Goal: Check status

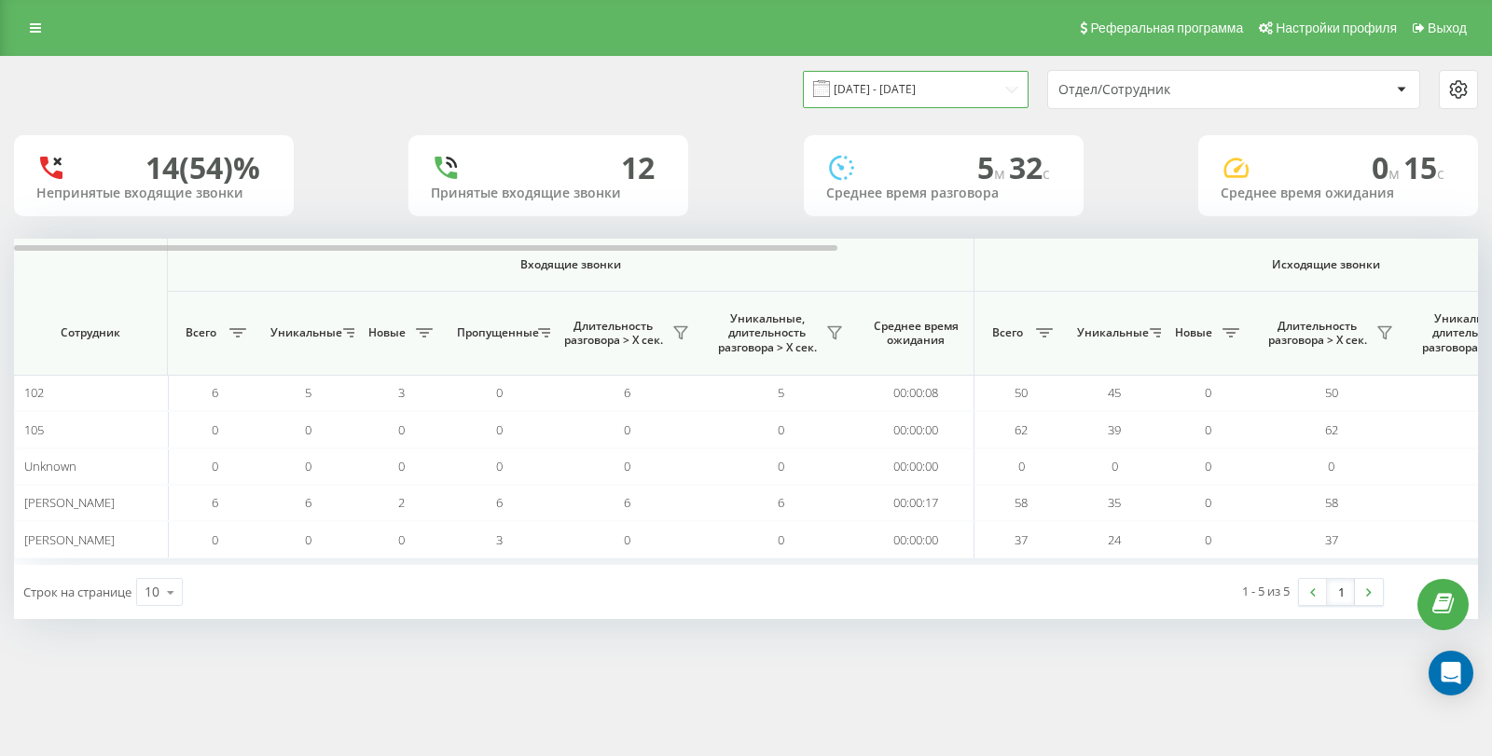
click at [952, 87] on input "[DATE] - [DATE]" at bounding box center [916, 89] width 226 height 36
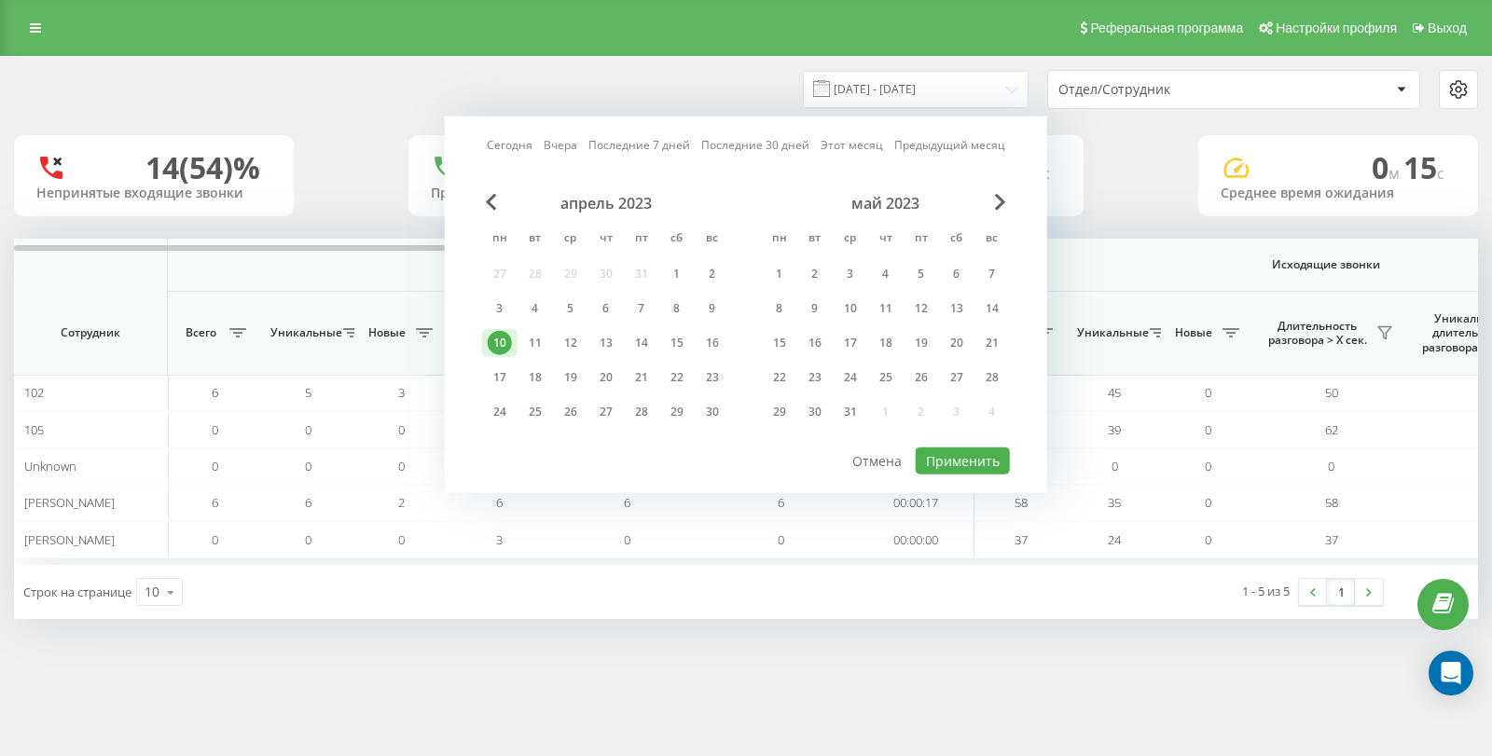
click at [511, 146] on link "Сегодня" at bounding box center [510, 145] width 46 height 18
click at [572, 144] on link "Вчера" at bounding box center [561, 145] width 34 height 18
click at [935, 462] on button "Применить" at bounding box center [963, 461] width 94 height 27
type input "[DATE] - [DATE]"
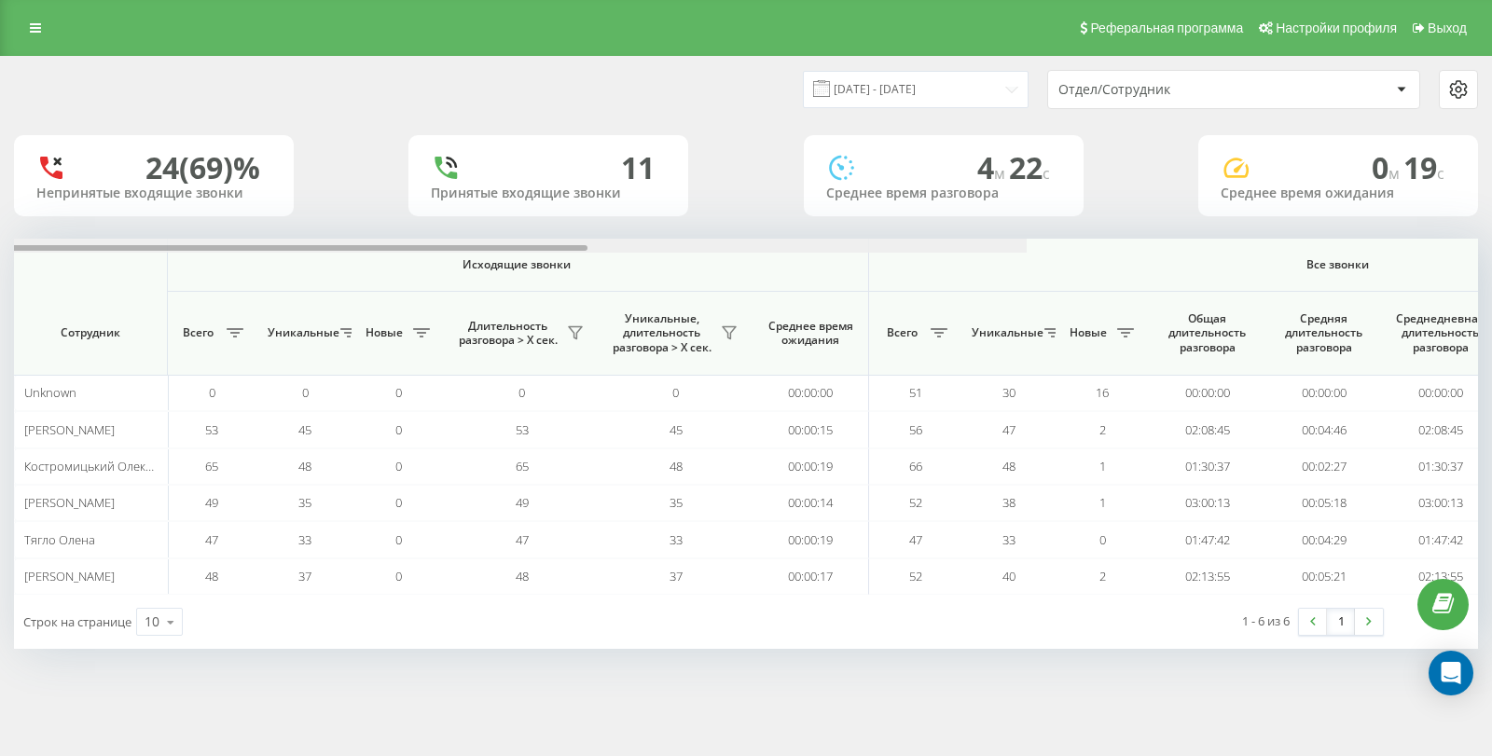
scroll to position [0, 1137]
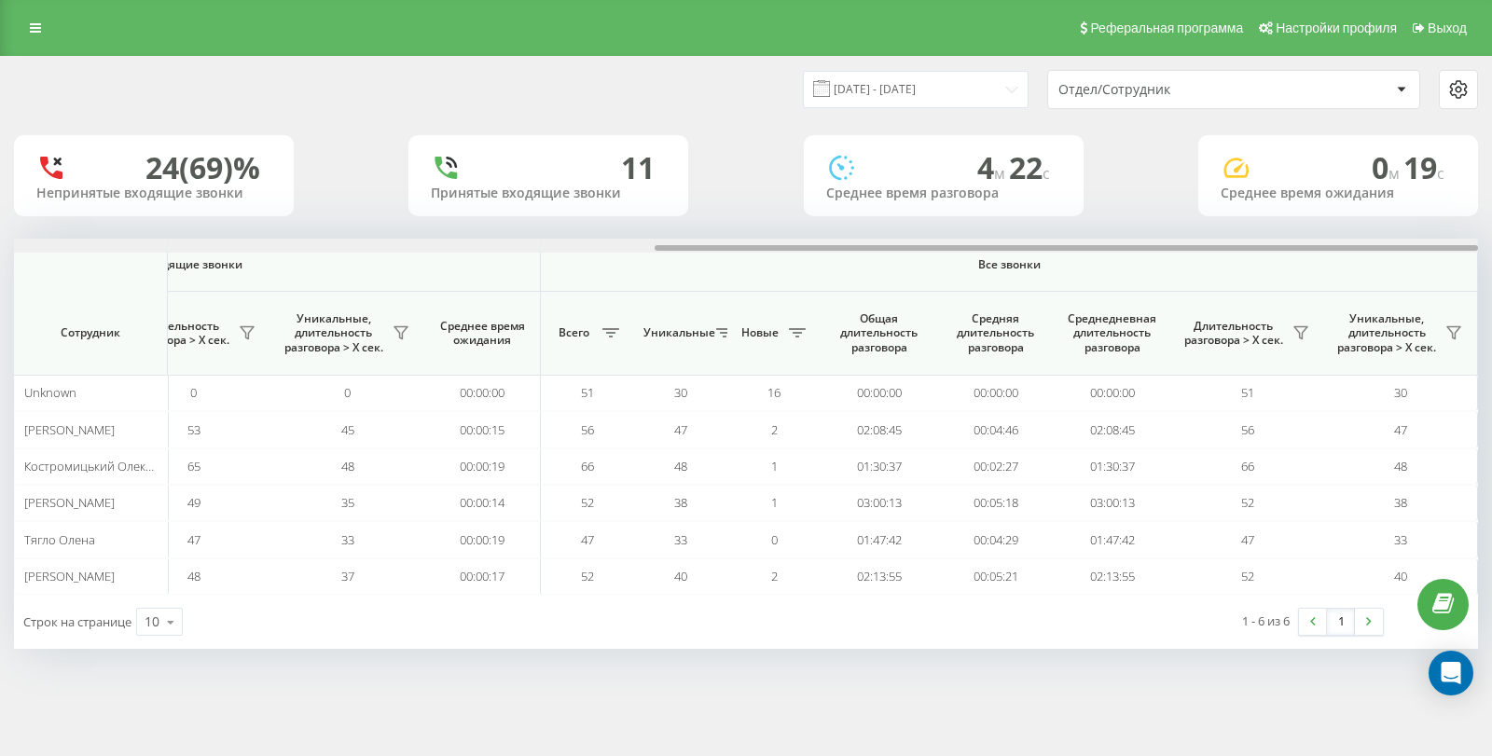
drag, startPoint x: 259, startPoint y: 246, endPoint x: 1293, endPoint y: 275, distance: 1034.4
click at [1293, 275] on div "Входящие звонки Исходящие звонки Все звонки Сотрудник Всего Уникальные Новые Пр…" at bounding box center [746, 417] width 1464 height 356
click at [1304, 338] on icon at bounding box center [1300, 332] width 15 height 15
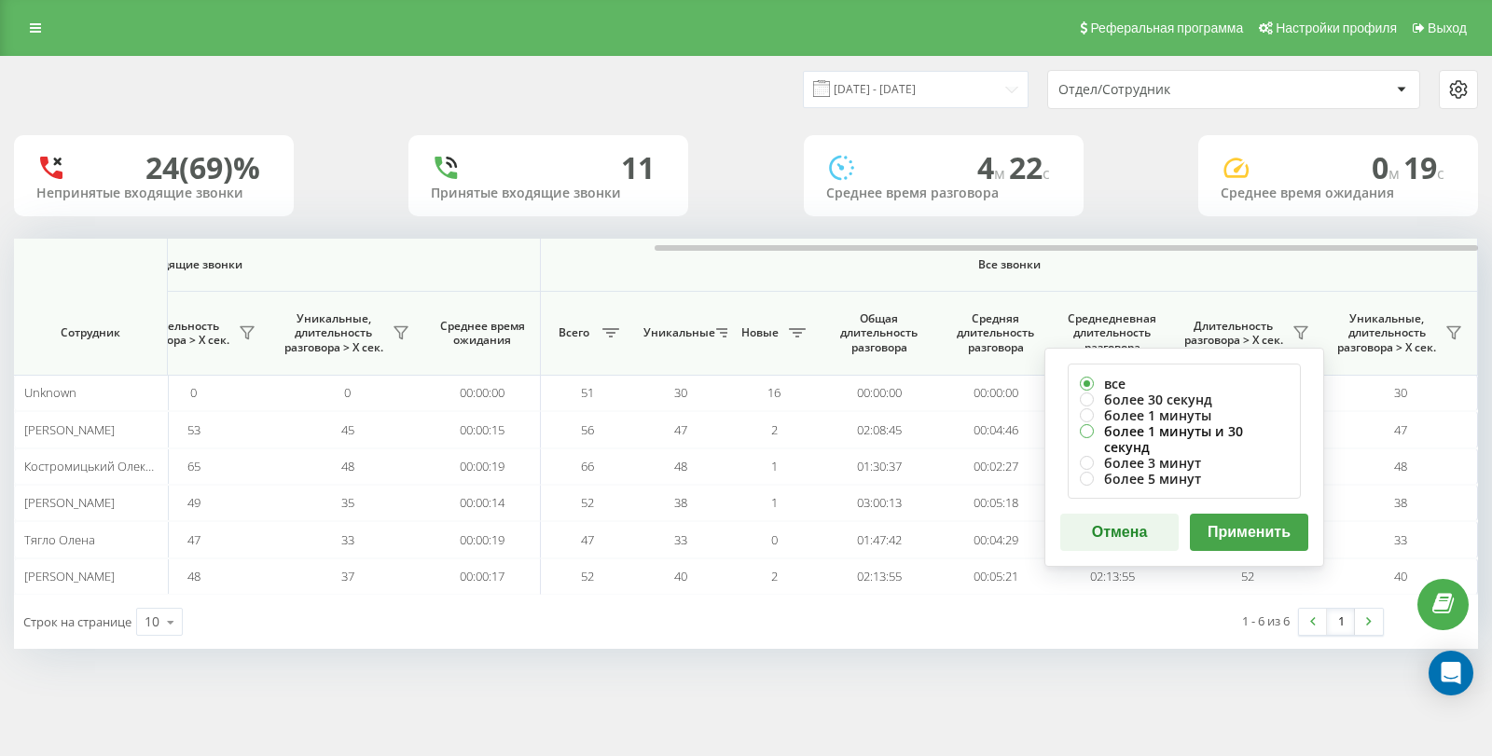
click at [1205, 432] on label "более 1 минуты и 30 секунд" at bounding box center [1184, 439] width 209 height 32
radio input "true"
click at [1256, 517] on button "Применить" at bounding box center [1249, 532] width 118 height 37
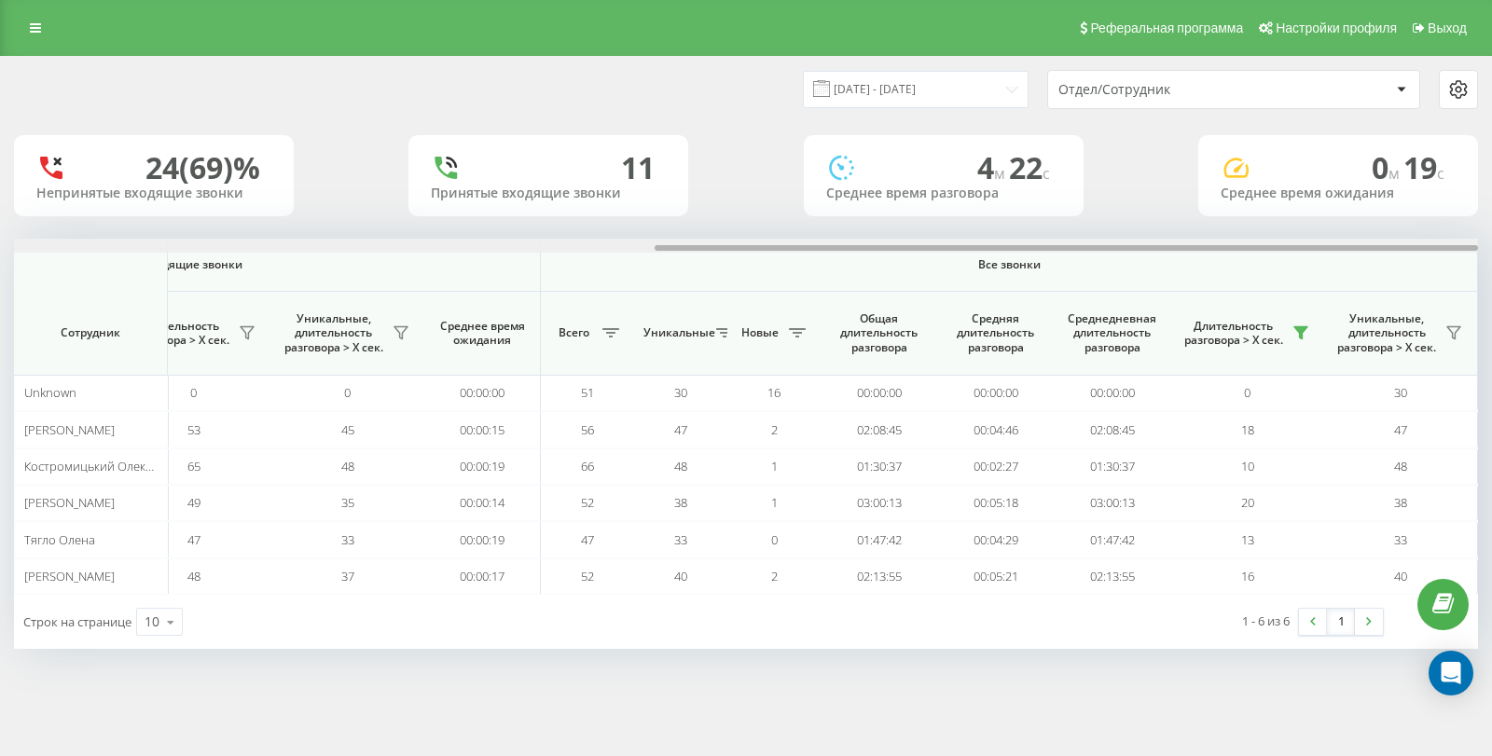
drag, startPoint x: 421, startPoint y: 245, endPoint x: 1491, endPoint y: 310, distance: 1071.4
click at [1491, 310] on div "[DATE] - [DATE] Отдел/Сотрудник 24 (69)% Непринятые входящие звонки 11 Принятые…" at bounding box center [746, 371] width 1492 height 630
click at [1304, 329] on icon at bounding box center [1300, 333] width 13 height 12
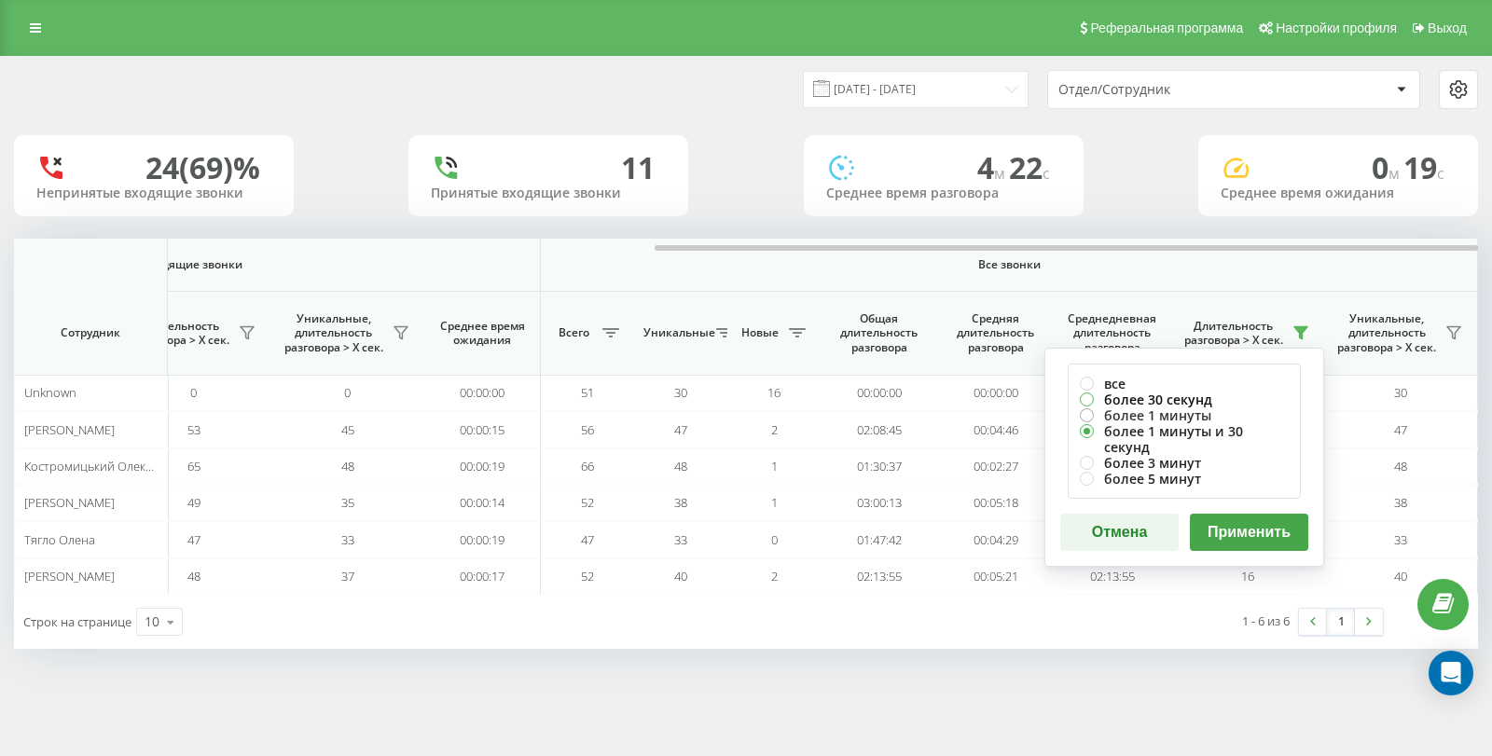
drag, startPoint x: 1166, startPoint y: 396, endPoint x: 1173, endPoint y: 410, distance: 15.4
click at [1166, 394] on label "более 30 секунд" at bounding box center [1184, 400] width 209 height 16
radio input "true"
click at [1246, 514] on button "Применить" at bounding box center [1249, 532] width 118 height 37
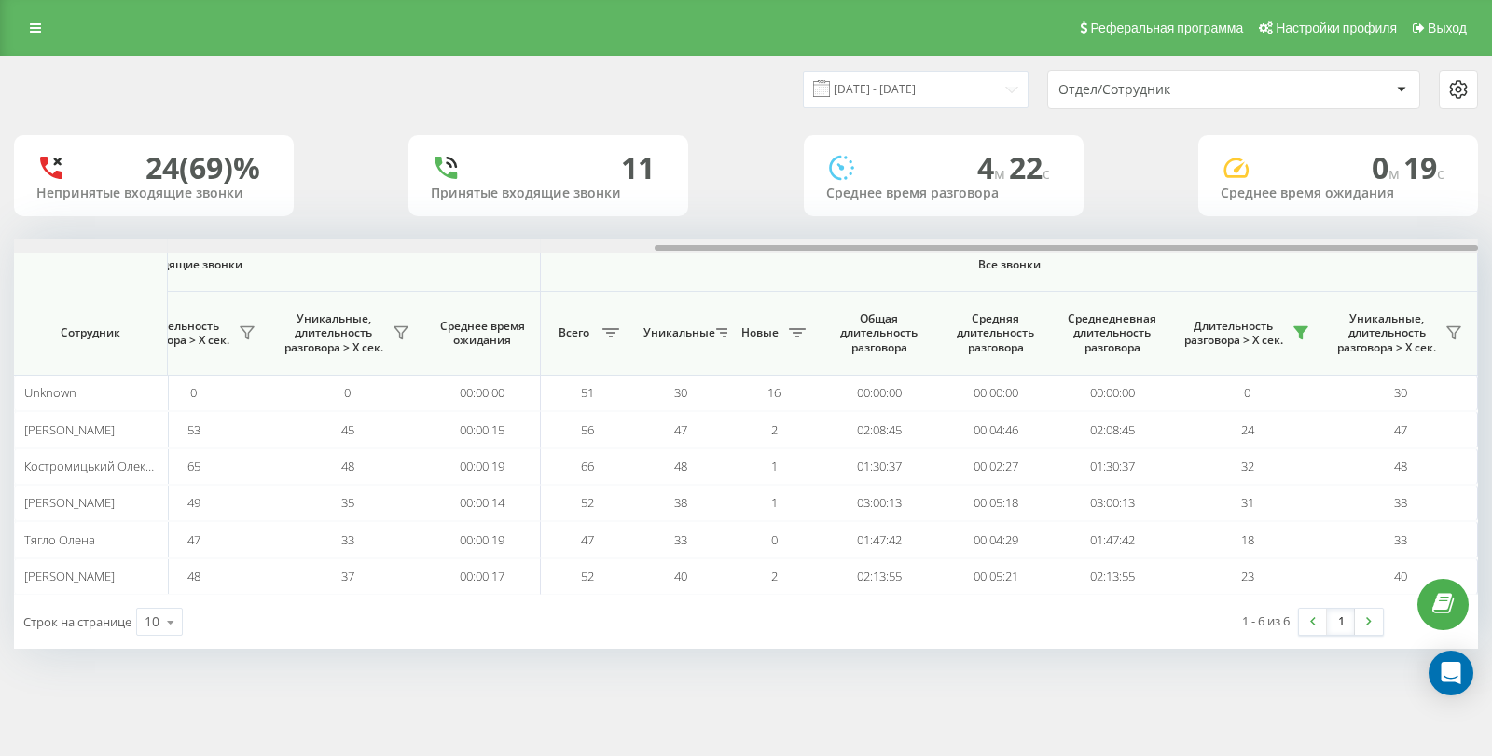
drag, startPoint x: 432, startPoint y: 245, endPoint x: 1486, endPoint y: 282, distance: 1055.1
click at [1486, 282] on div "[DATE] - [DATE] Отдел/Сотрудник 24 (69)% Непринятые входящие звонки 11 Принятые…" at bounding box center [746, 371] width 1492 height 630
click at [1302, 332] on icon at bounding box center [1300, 333] width 13 height 12
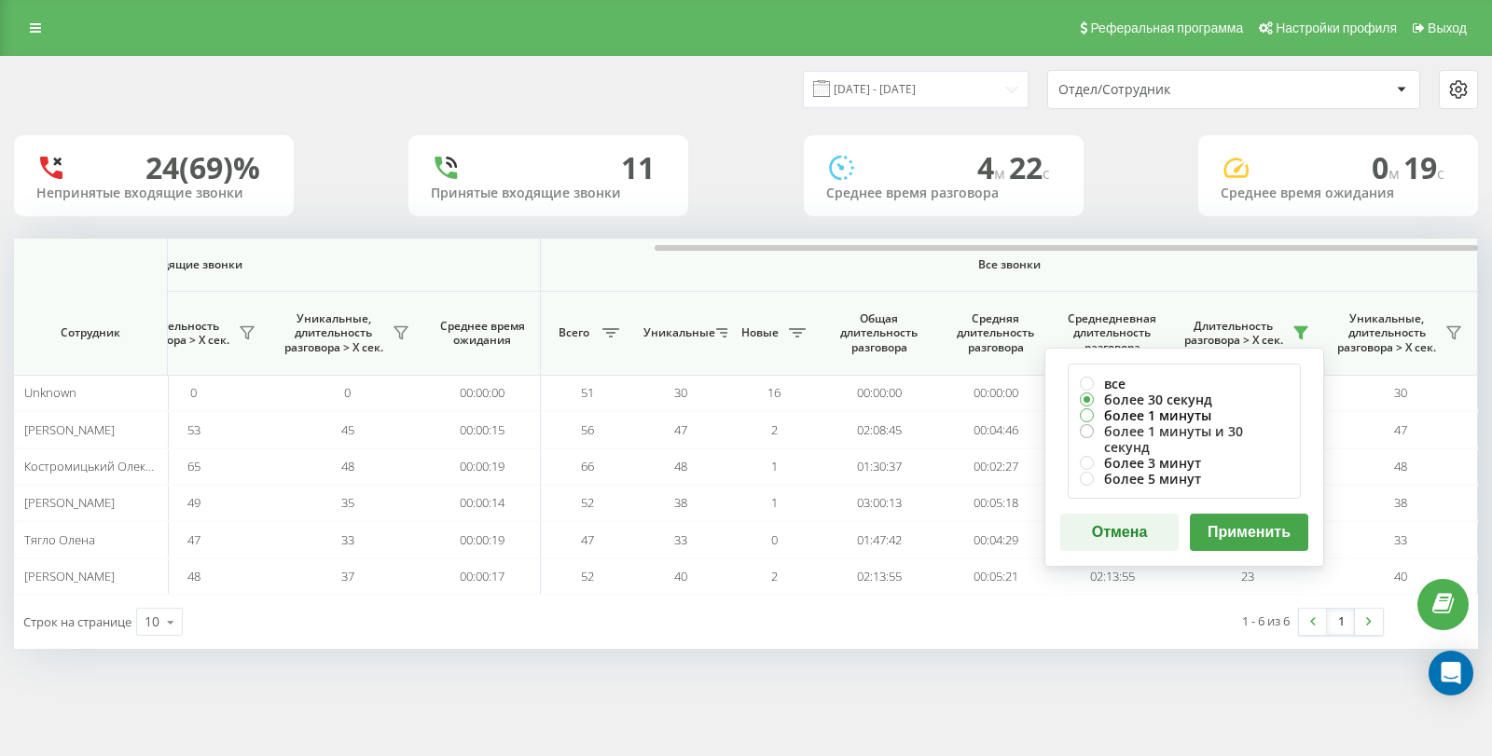
drag, startPoint x: 1171, startPoint y: 411, endPoint x: 1176, endPoint y: 434, distance: 22.9
click at [1171, 410] on label "более 1 минуты" at bounding box center [1184, 415] width 209 height 16
radio input "true"
click at [1220, 516] on button "Применить" at bounding box center [1249, 532] width 118 height 37
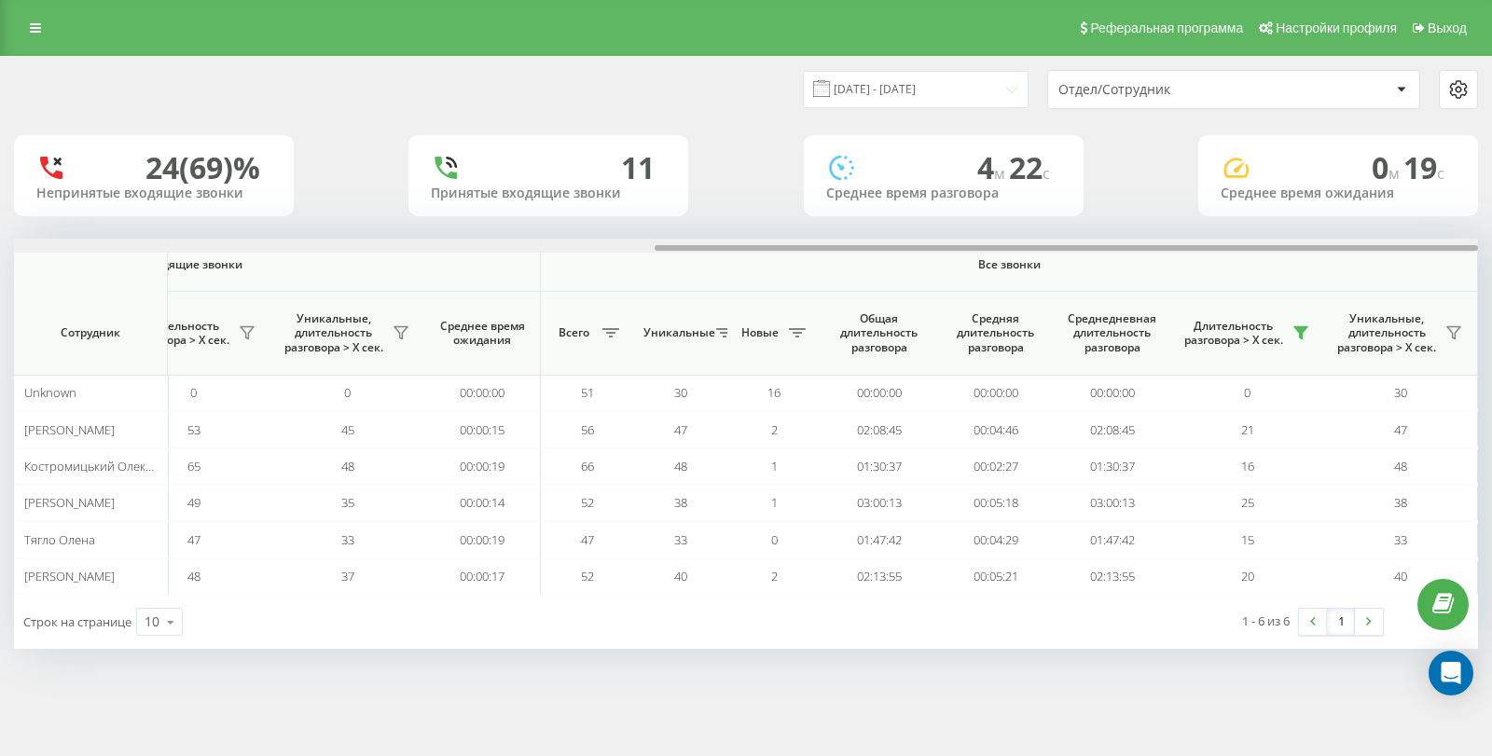
drag, startPoint x: 352, startPoint y: 245, endPoint x: 1255, endPoint y: 253, distance: 903.5
click at [1262, 262] on div "Входящие звонки Исходящие звонки Все звонки Сотрудник Всего Уникальные Новые Пр…" at bounding box center [746, 417] width 1464 height 356
click at [1141, 180] on div "24 (69)% Непринятые входящие звонки 11 Принятые входящие звонки 4 м 22 c Средне…" at bounding box center [746, 175] width 1464 height 81
